Goal: Check status: Check status

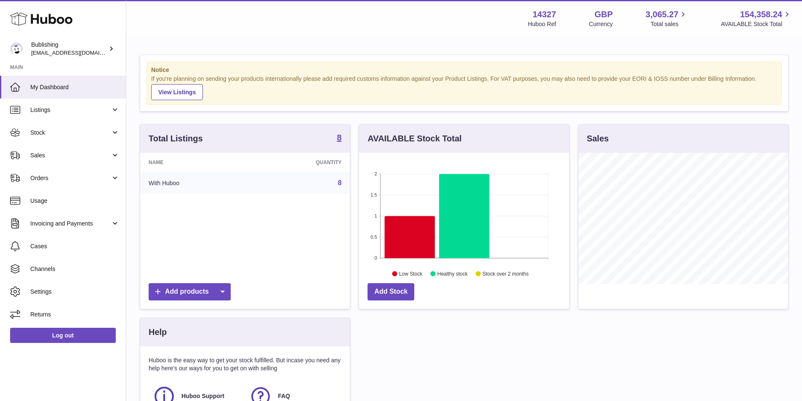
scroll to position [421073, 420995]
click at [107, 125] on link "Stock" at bounding box center [63, 132] width 126 height 23
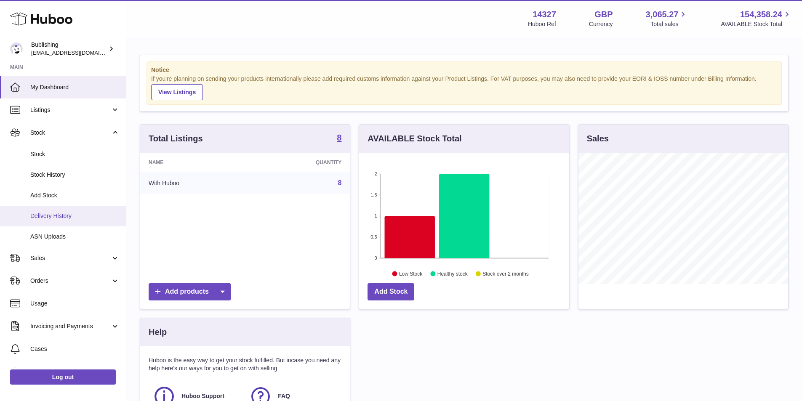
click at [73, 212] on span "Delivery History" at bounding box center [74, 216] width 89 height 8
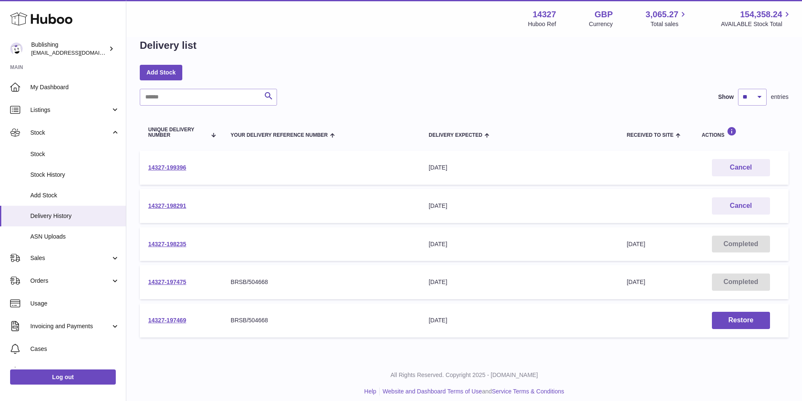
scroll to position [23, 0]
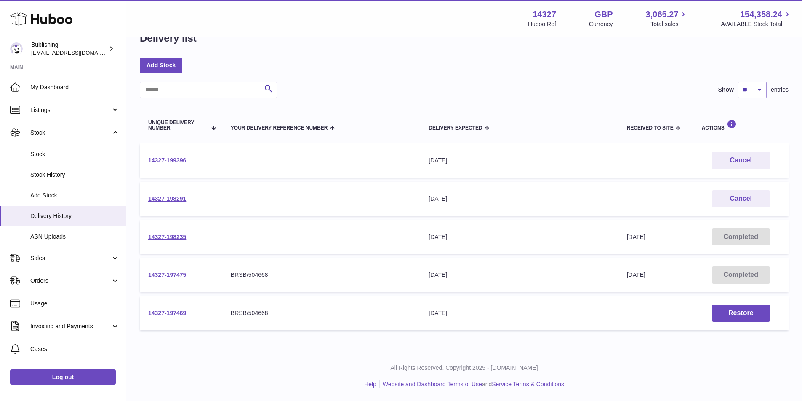
click at [164, 274] on link "14327-197475" at bounding box center [167, 275] width 38 height 7
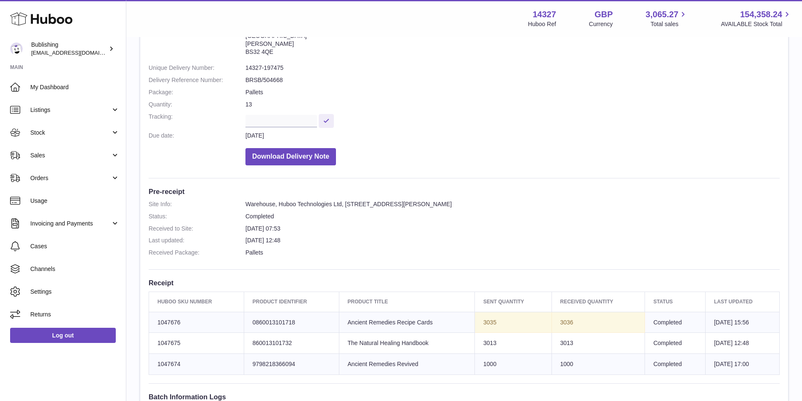
scroll to position [168, 0]
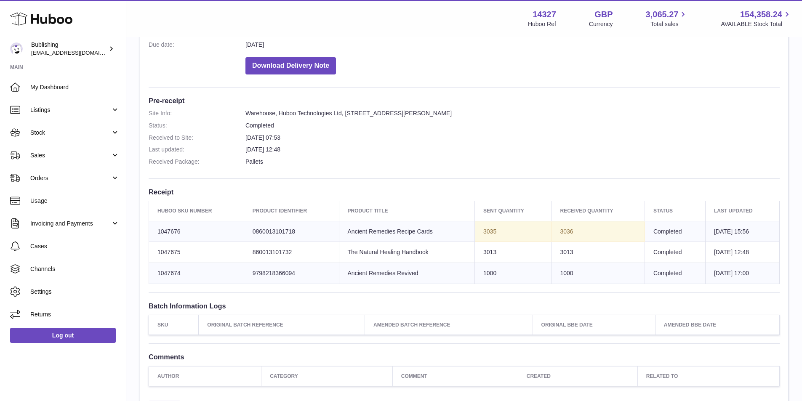
drag, startPoint x: 472, startPoint y: 253, endPoint x: 491, endPoint y: 253, distance: 19.0
click at [491, 253] on td "Sent Quantity 3013" at bounding box center [513, 252] width 77 height 21
